Goal: Navigation & Orientation: Find specific page/section

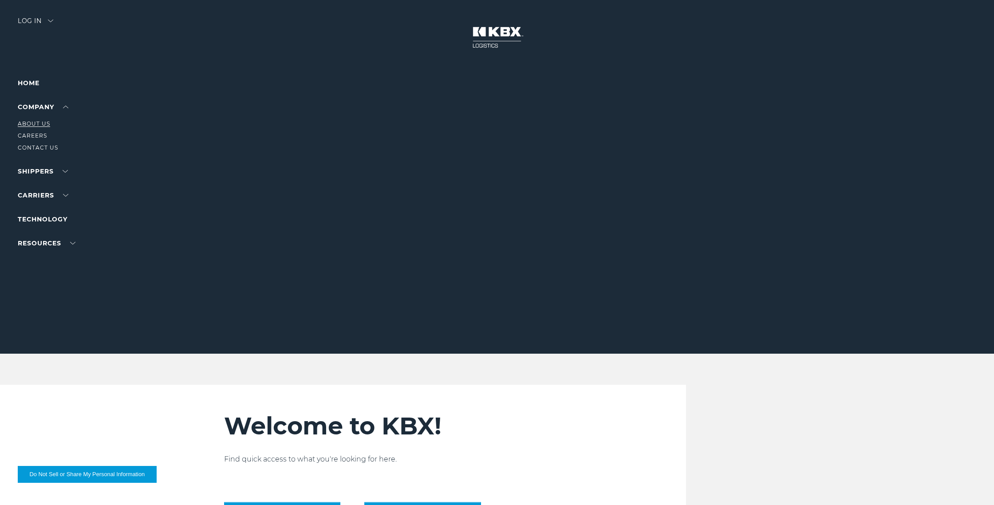
click at [46, 125] on link "About Us" at bounding box center [34, 123] width 32 height 7
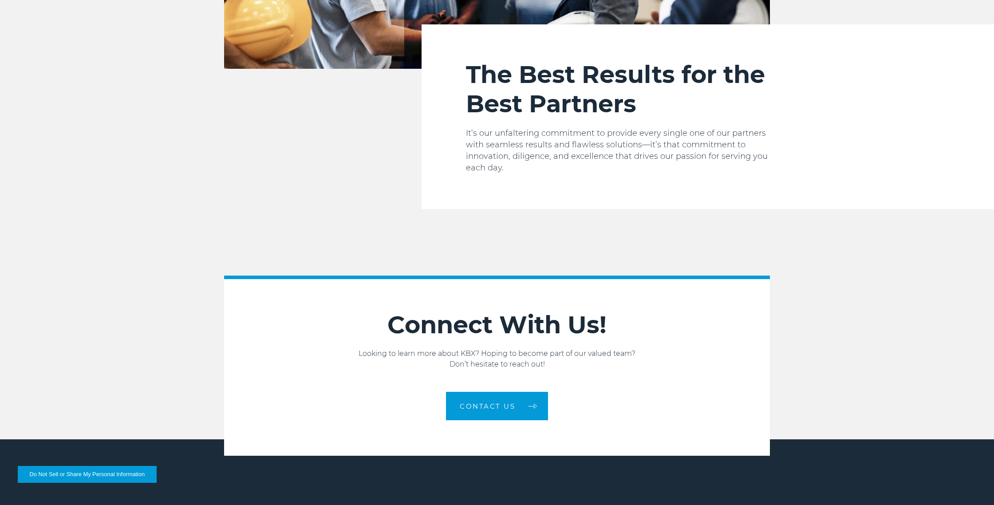
scroll to position [1472, 0]
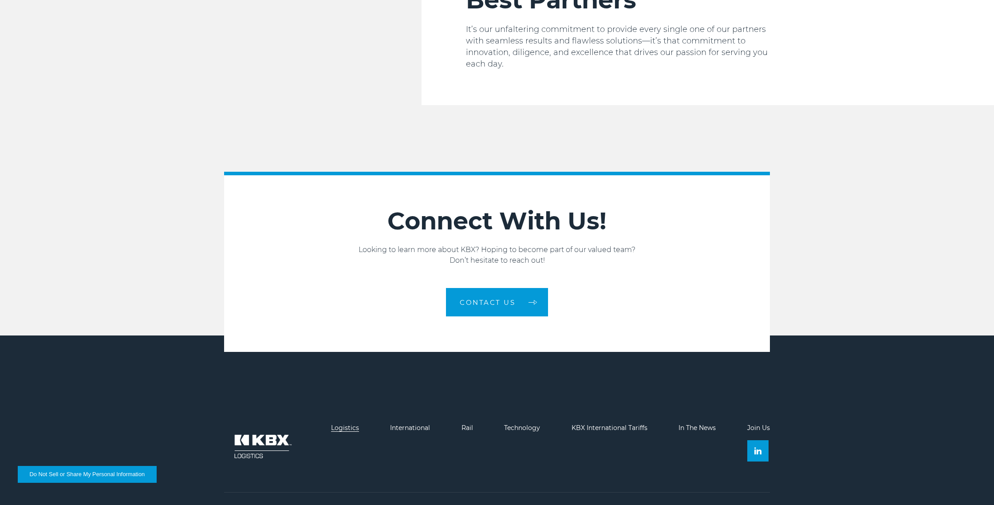
click at [346, 424] on link "Logistics" at bounding box center [345, 428] width 28 height 8
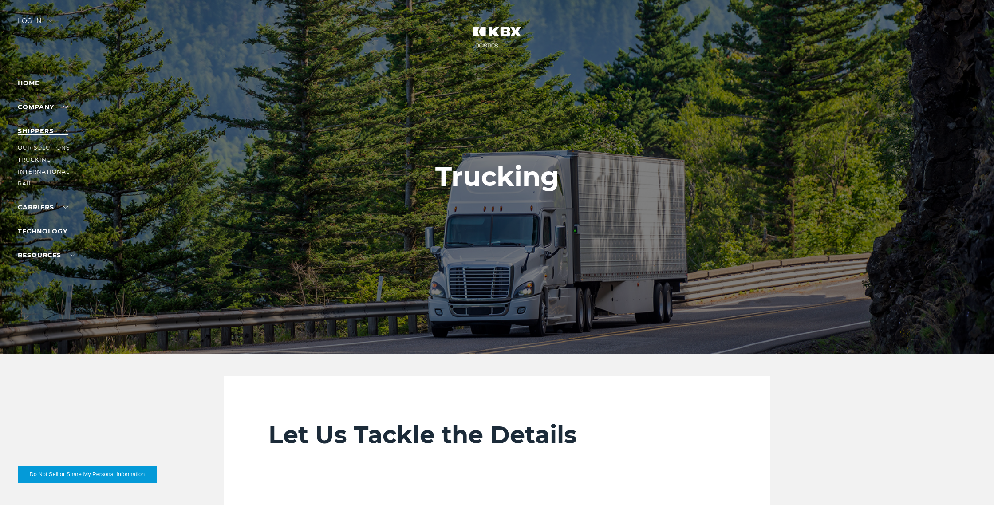
click at [57, 130] on link "SHIPPERS" at bounding box center [43, 131] width 50 height 8
click at [61, 146] on link "Our Solutions" at bounding box center [44, 147] width 52 height 7
